Goal: Information Seeking & Learning: Learn about a topic

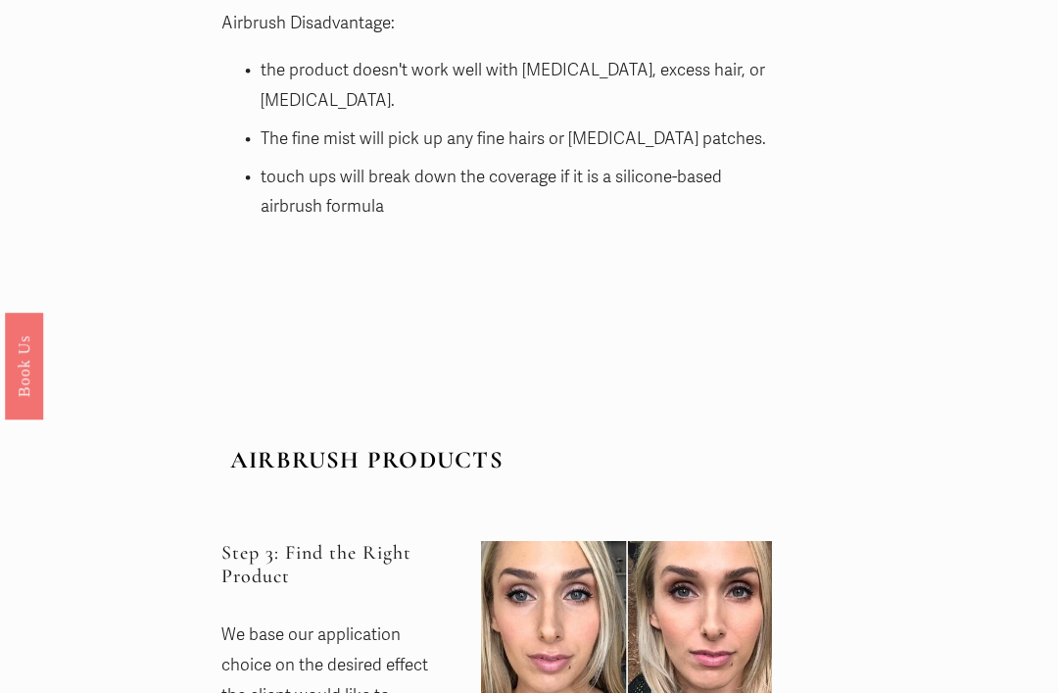
scroll to position [5110, 0]
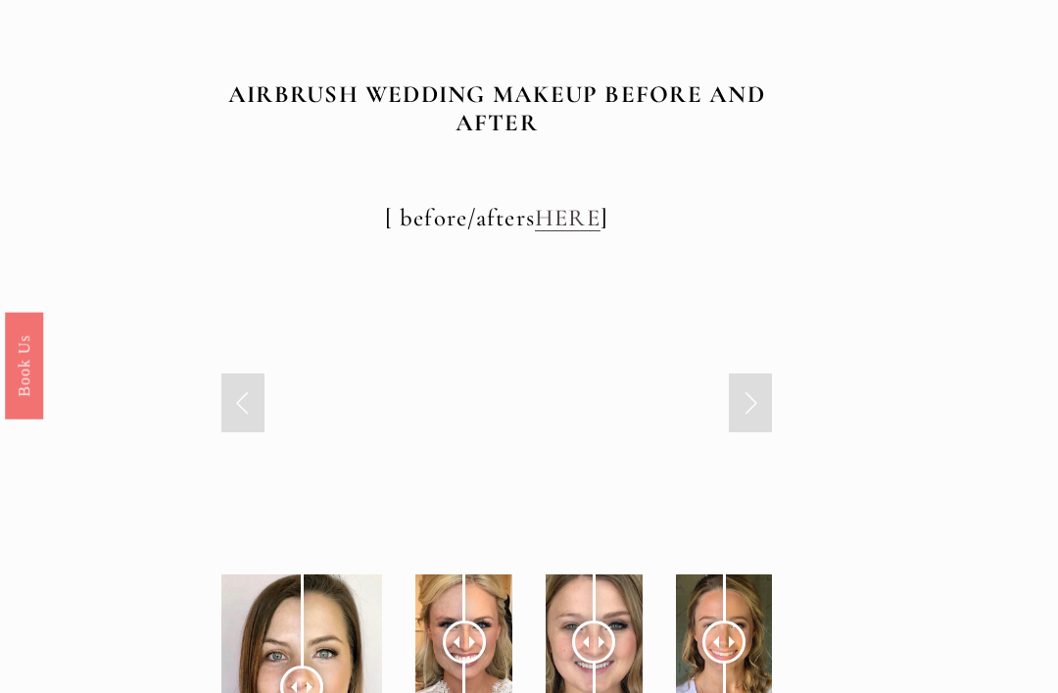
scroll to position [6806, 0]
click at [753, 373] on link "Next Slide" at bounding box center [750, 402] width 43 height 59
click at [749, 373] on link "Next Slide" at bounding box center [750, 402] width 43 height 59
click at [741, 373] on link "Next Slide" at bounding box center [750, 402] width 43 height 59
click at [747, 373] on link "Next Slide" at bounding box center [750, 402] width 43 height 59
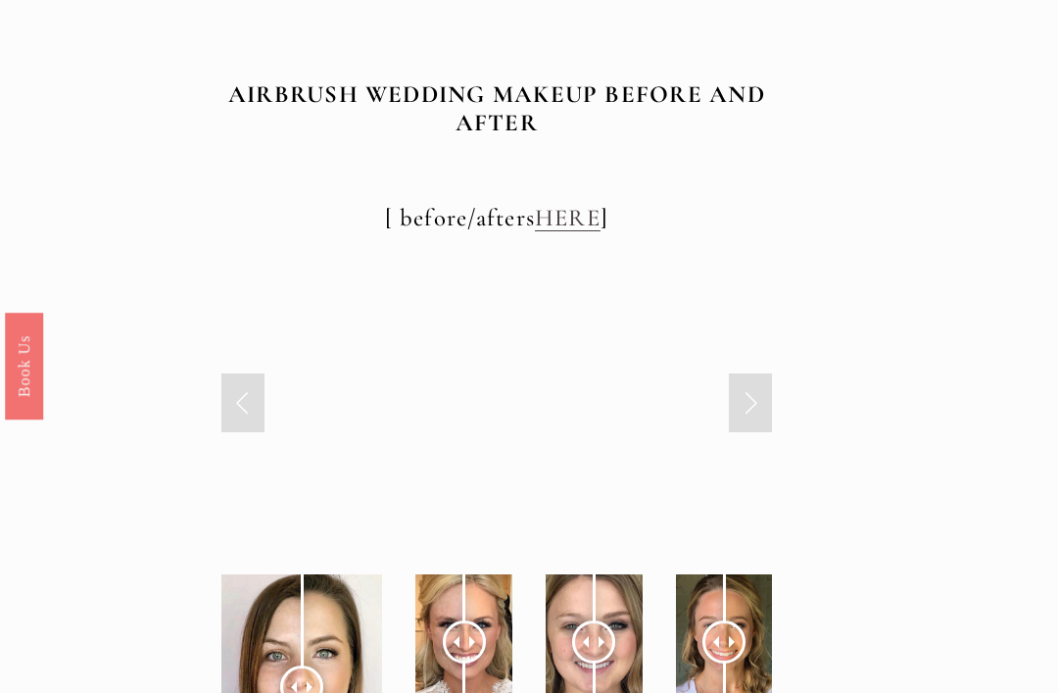
click at [738, 373] on link "Next Slide" at bounding box center [750, 402] width 43 height 59
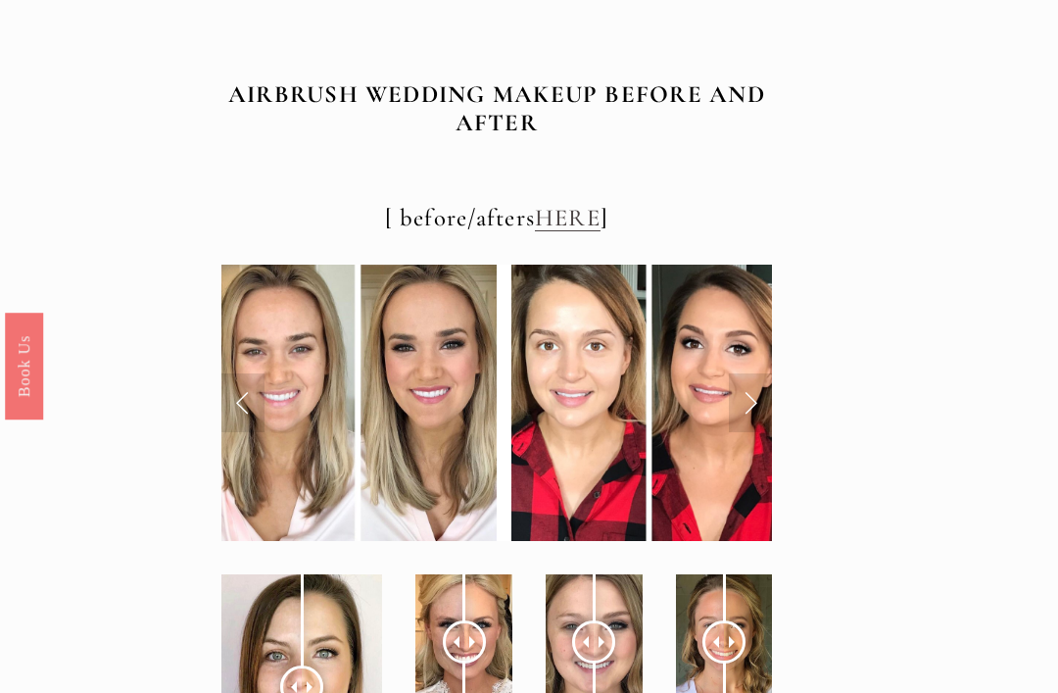
click at [464, 620] on div at bounding box center [464, 641] width 43 height 43
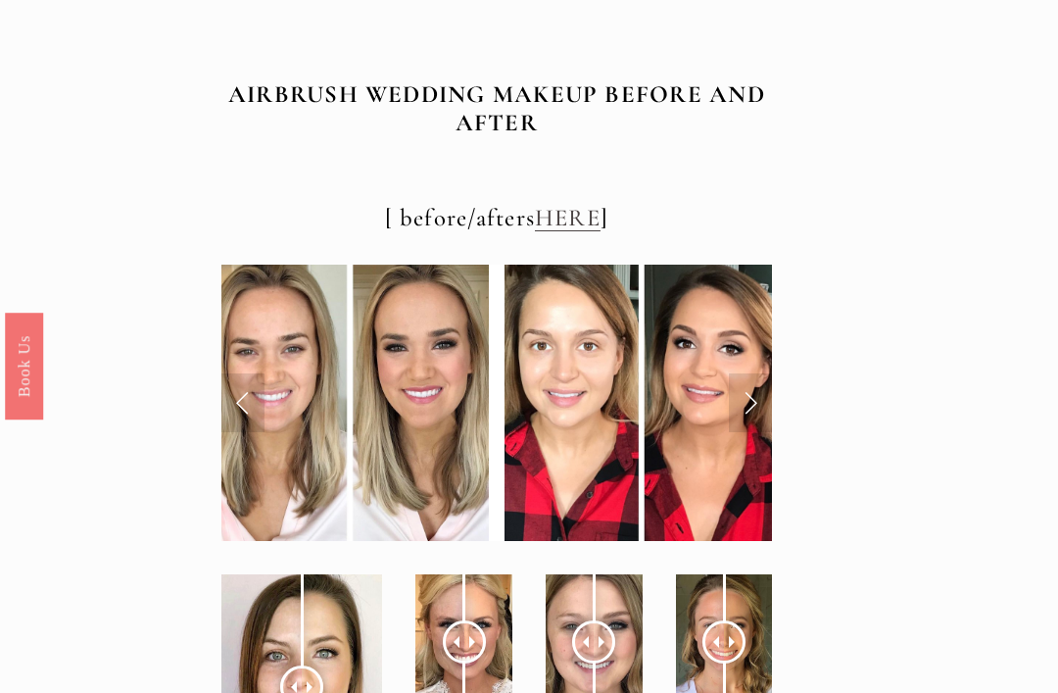
click at [593, 620] on div at bounding box center [593, 641] width 43 height 43
click at [714, 620] on div at bounding box center [724, 641] width 43 height 43
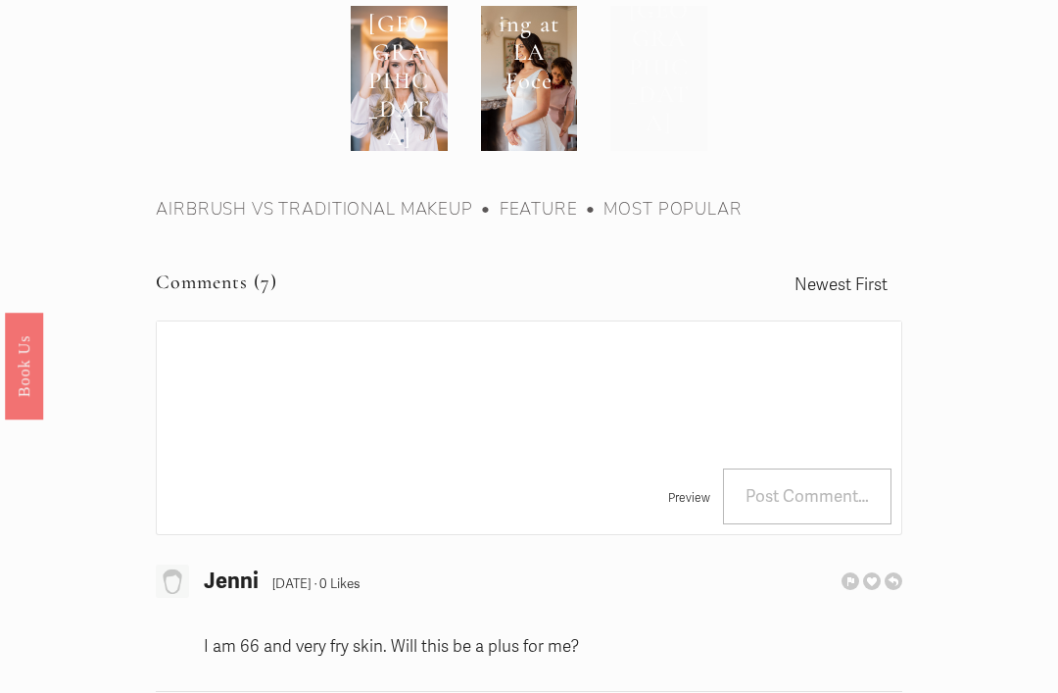
scroll to position [8122, 0]
